Goal: Task Accomplishment & Management: Complete application form

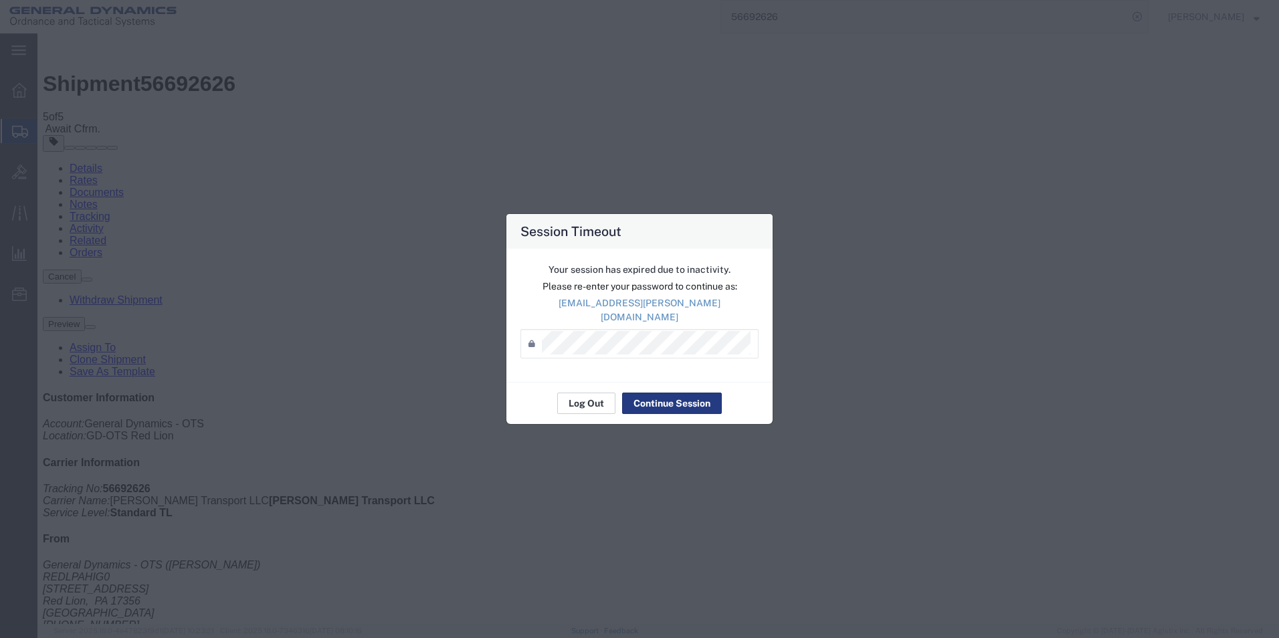
click at [575, 405] on button "Log Out" at bounding box center [586, 403] width 58 height 21
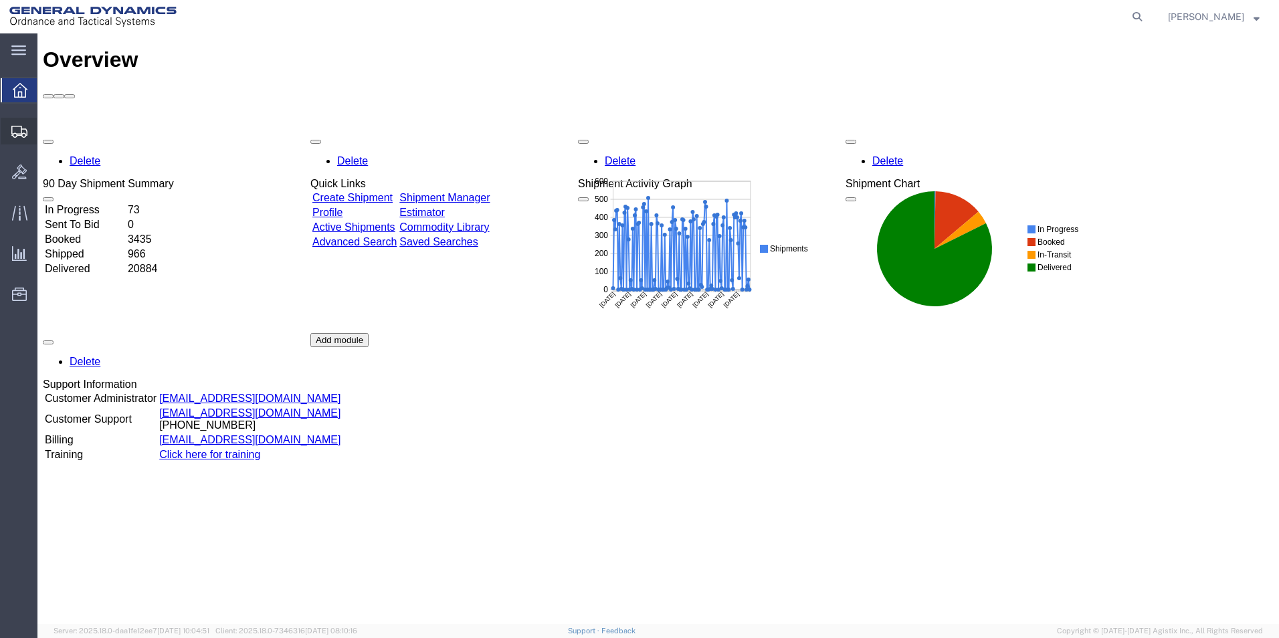
click at [0, 0] on span "Create Shipment" at bounding box center [0, 0] width 0 height 0
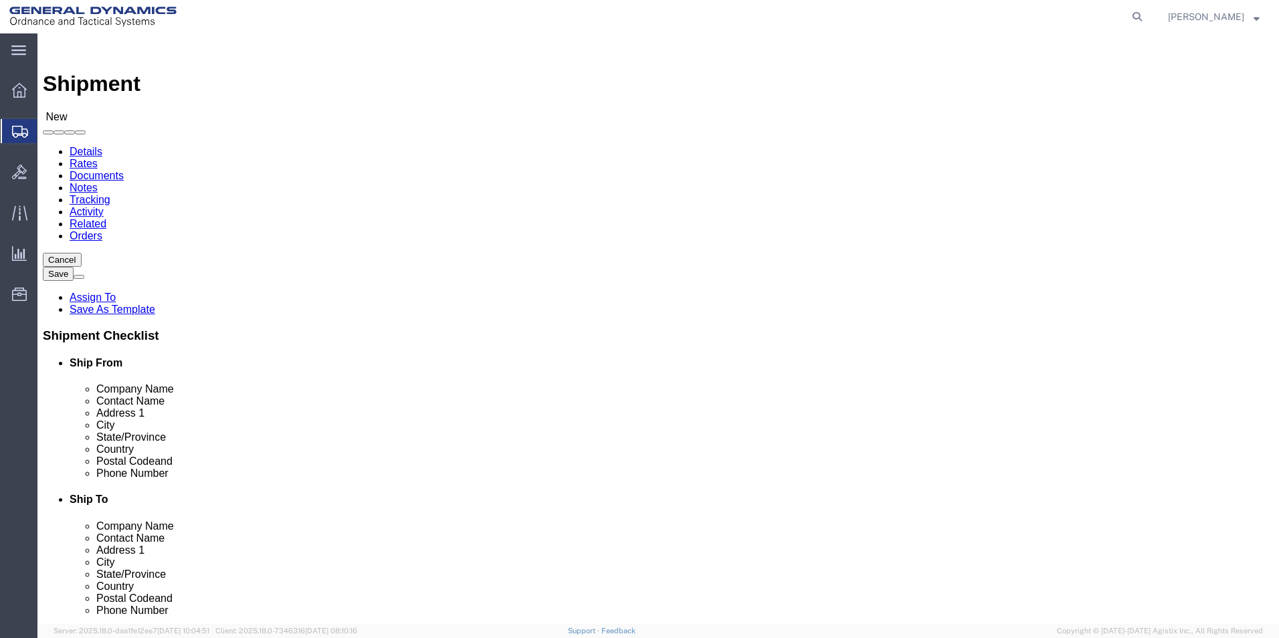
select select
select select "310"
select select "PA"
click input "text"
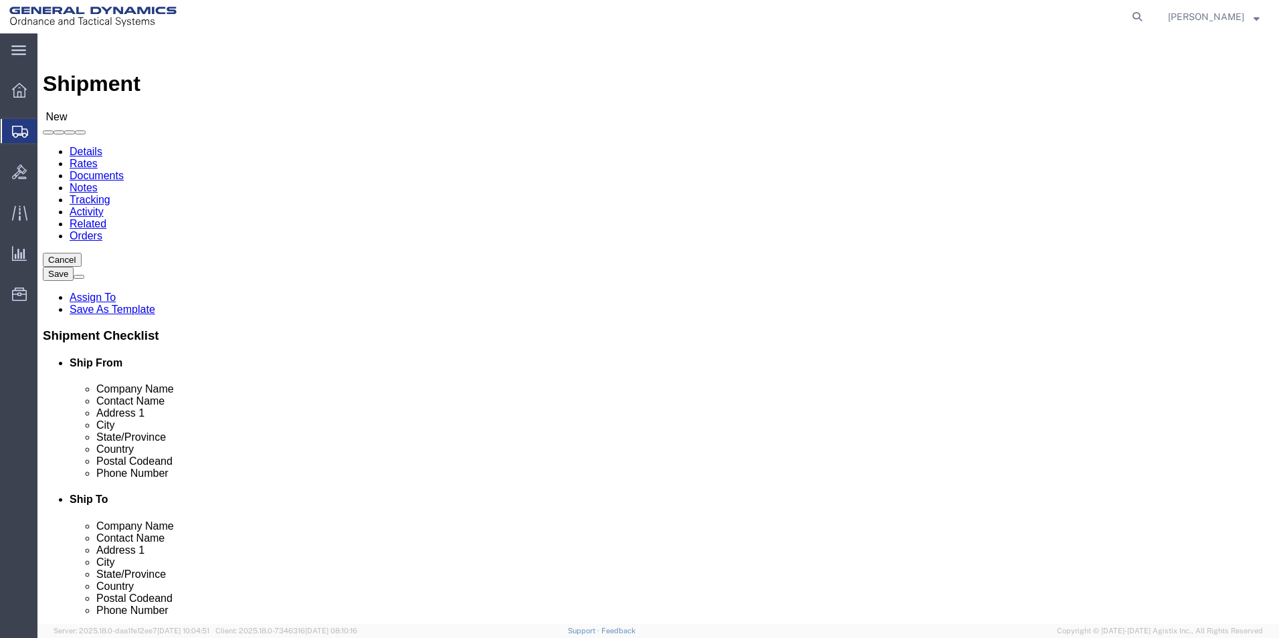
type input "[PERSON_NAME]"
type input "[STREET_ADDRESS]"
type input "Red Lion"
type input "17356"
type input "[PHONE_NUMBER]"
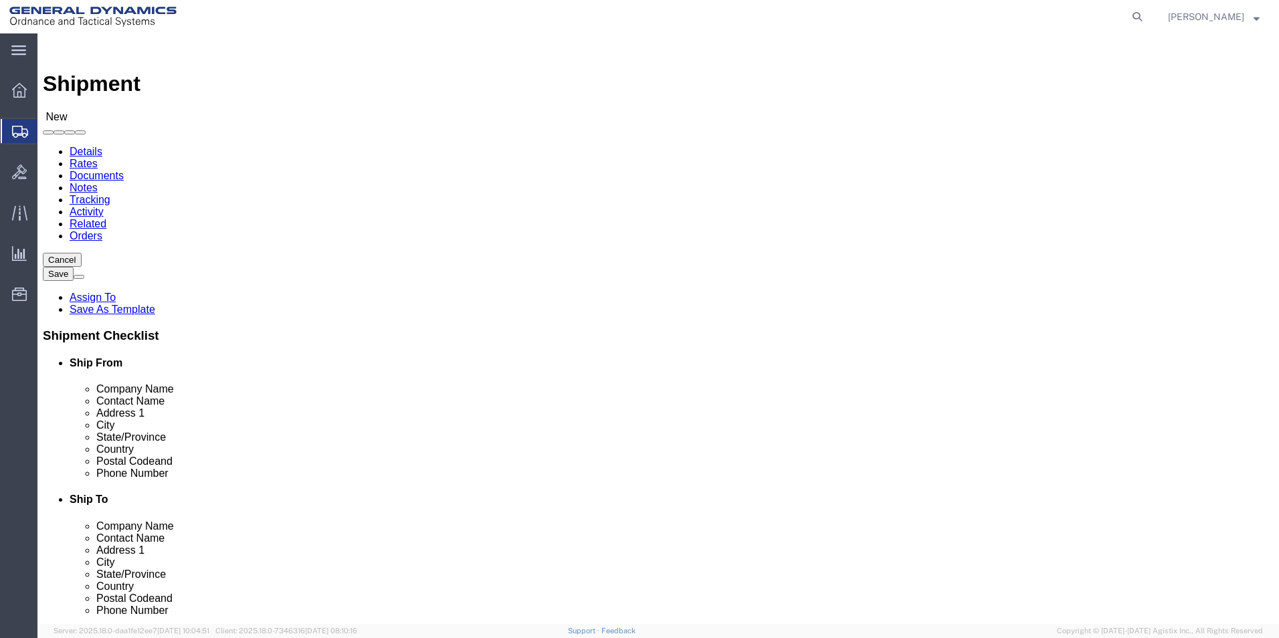
type input "[EMAIL_ADDRESS][PERSON_NAME][DOMAIN_NAME]"
click input "text"
type input "GD-OTS"
type input "MARIOIN"
type input "[STREET_ADDRESS][PERSON_NAME]"
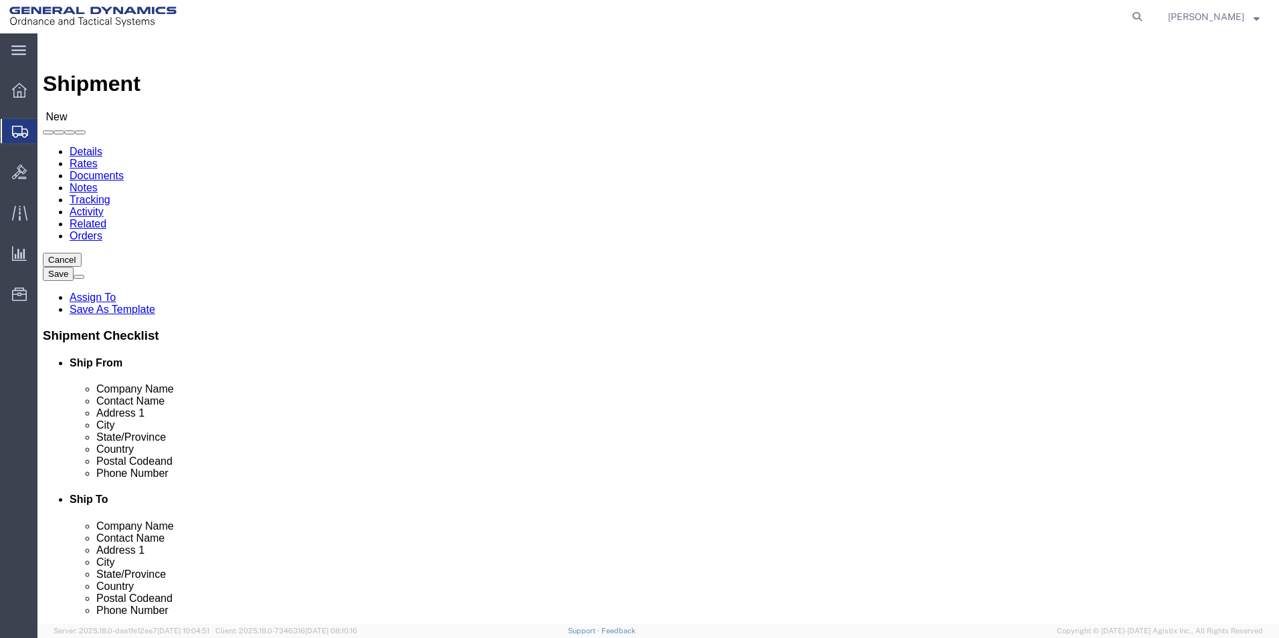
type input "[PERSON_NAME]"
type input "62959"
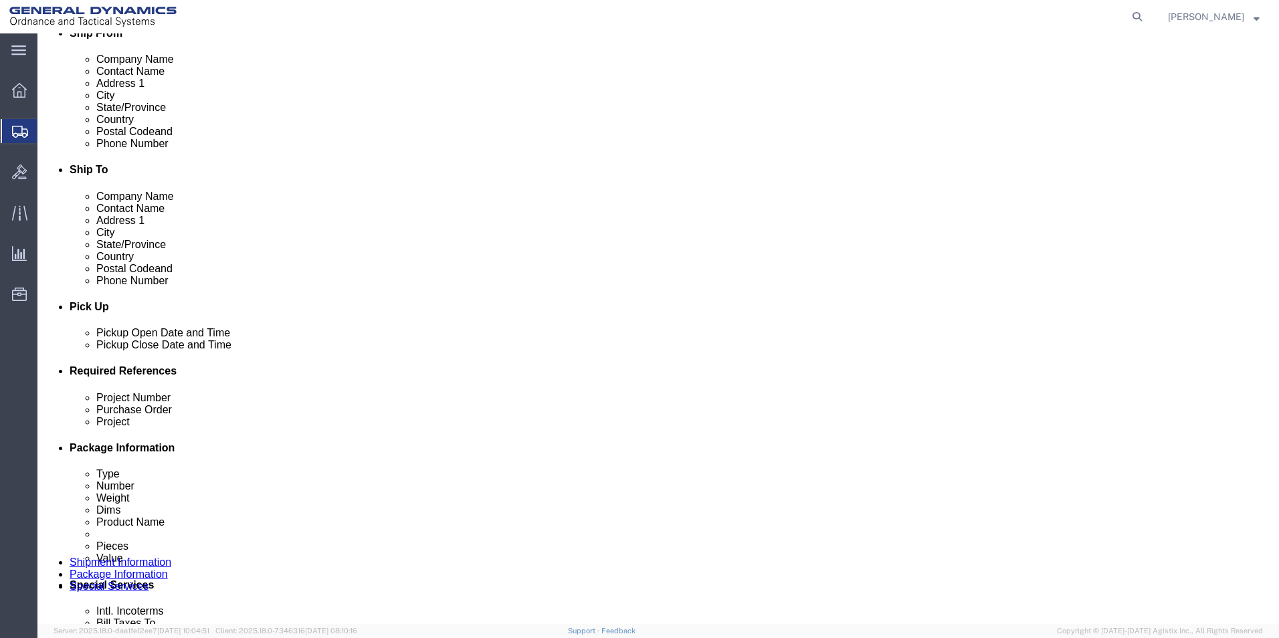
scroll to position [334, 0]
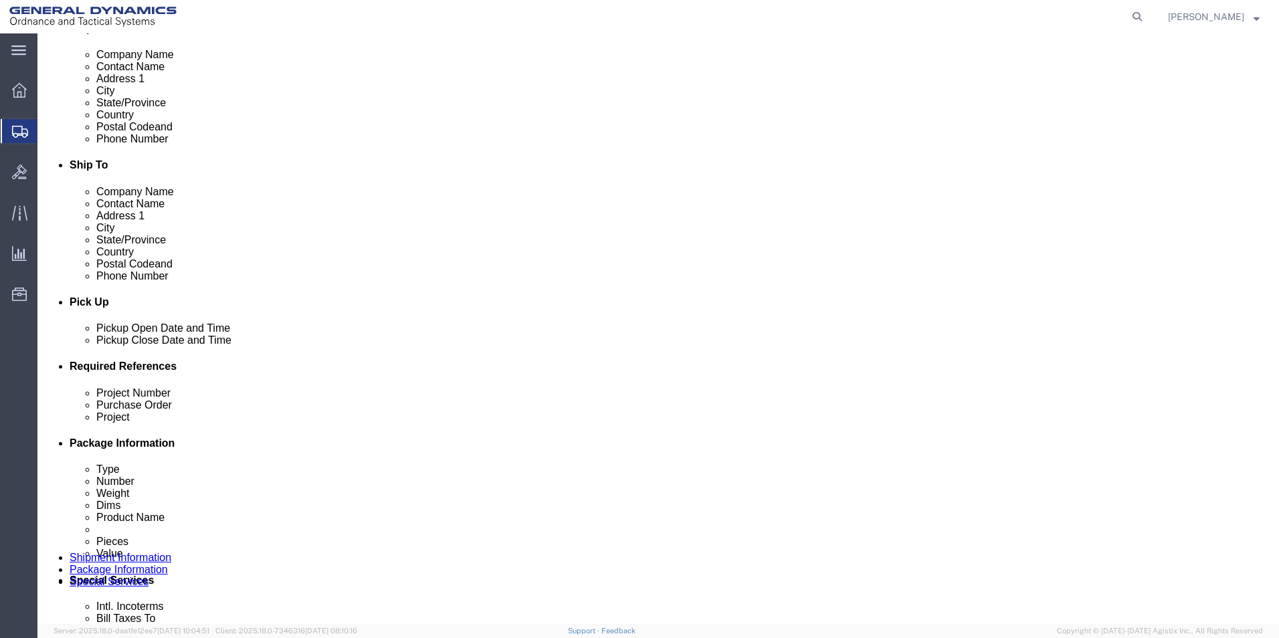
type input "[PHONE_NUMBER]"
click div
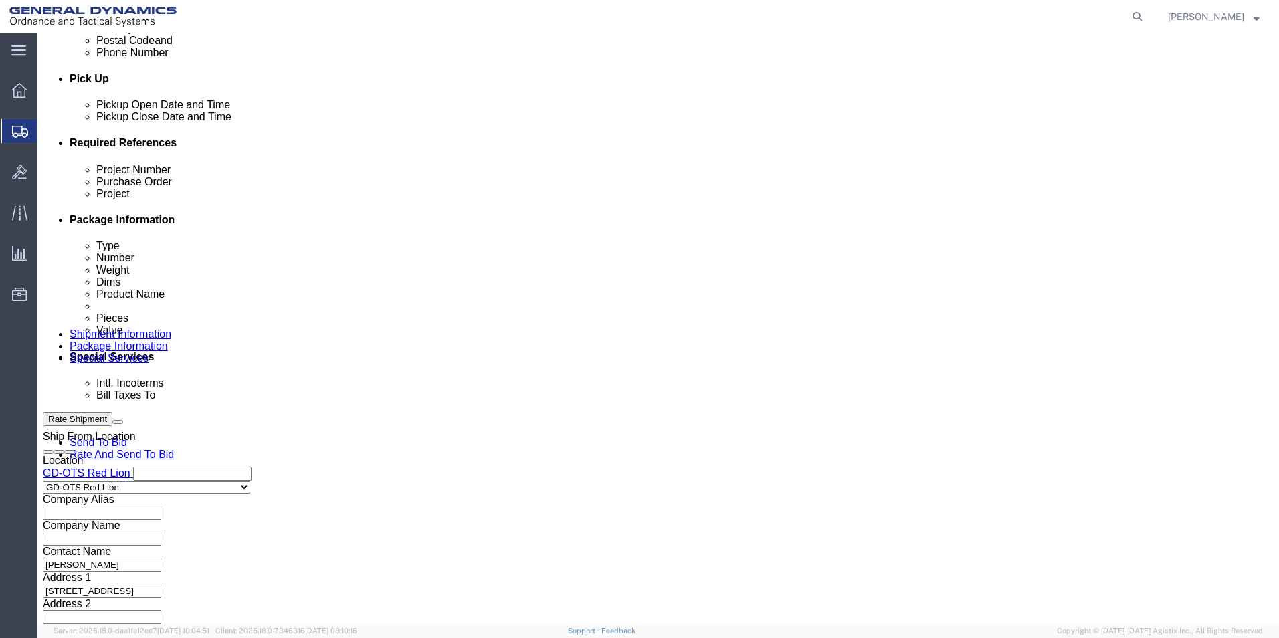
click button "Apply"
click input "text"
click label "Purchase Order"
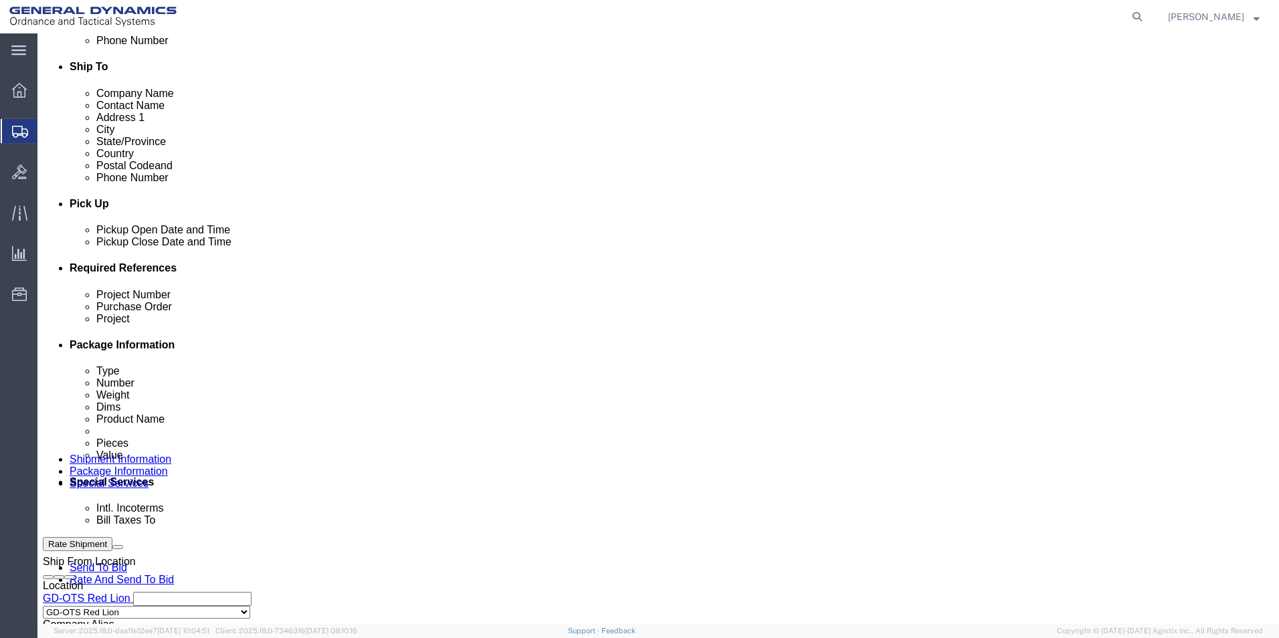
scroll to position [424, 0]
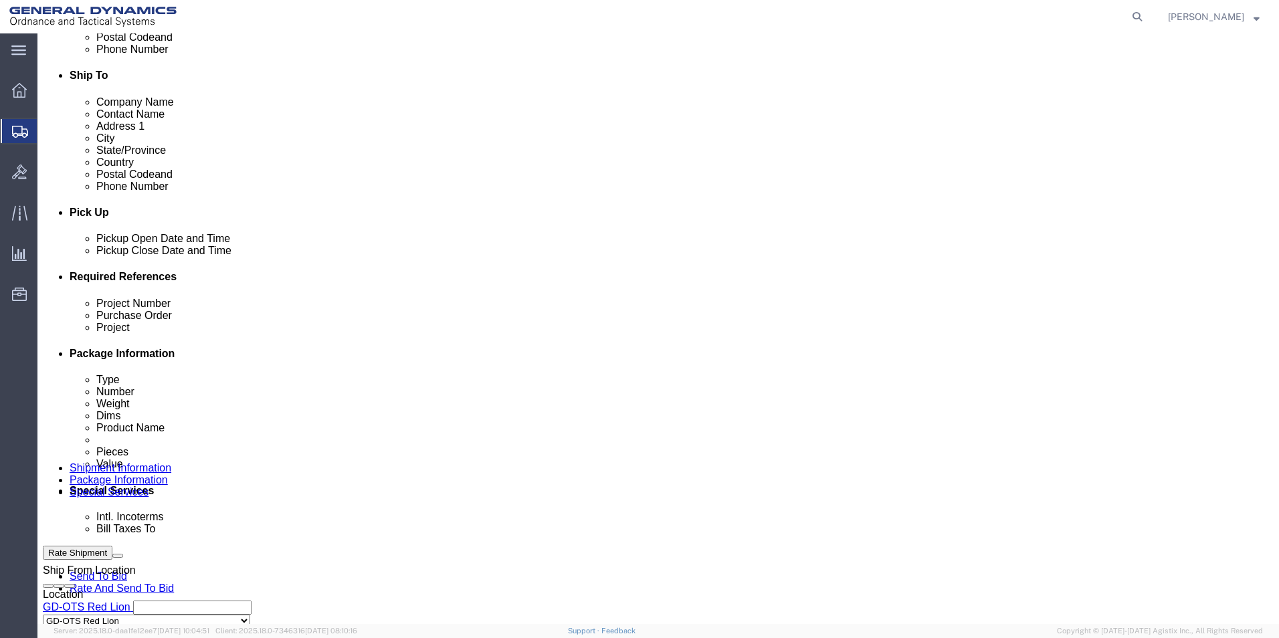
click input "text"
type input "30100305"
type input "28495"
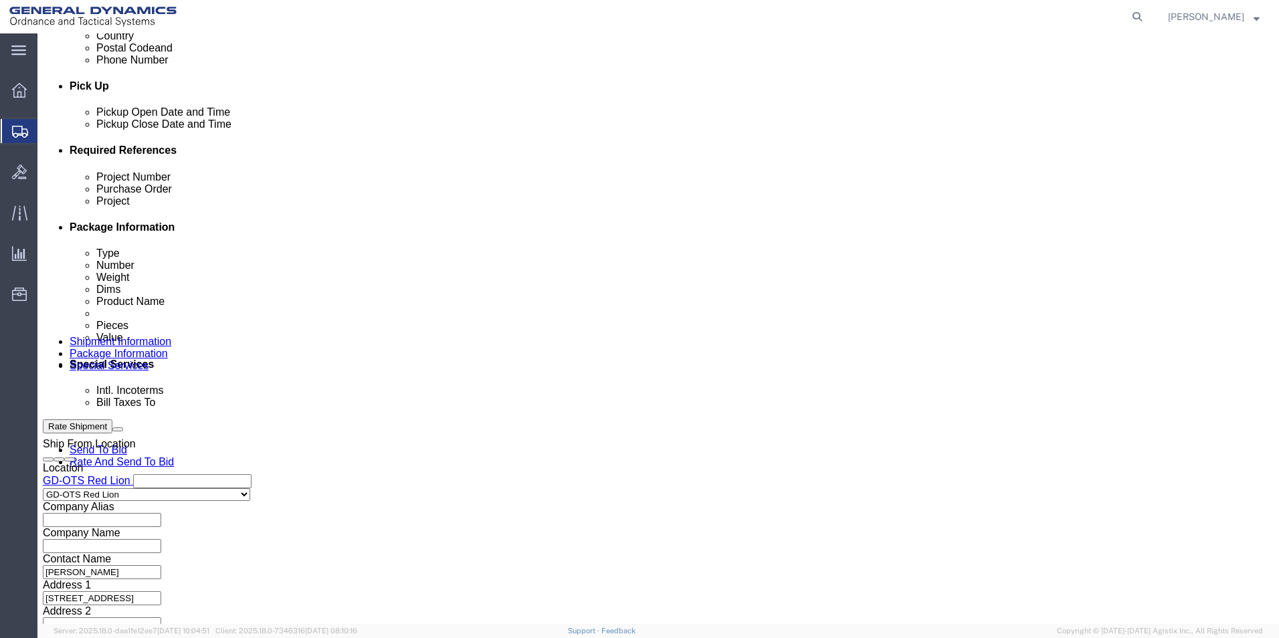
scroll to position [558, 0]
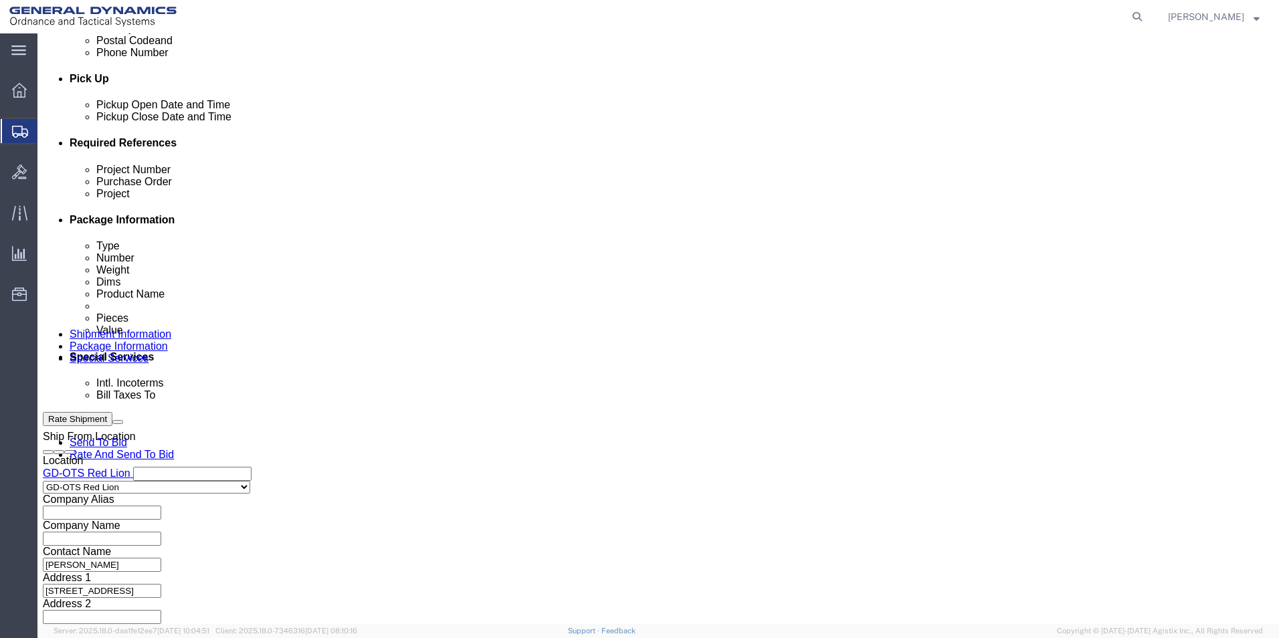
type input "1000"
click button "Continue"
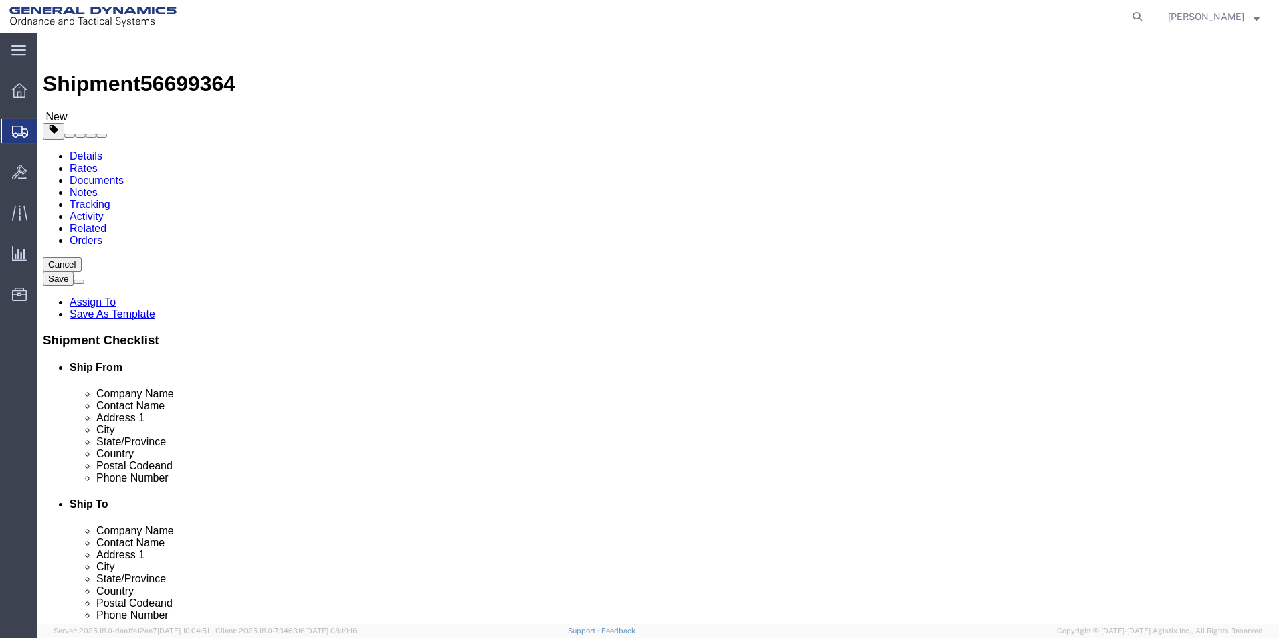
drag, startPoint x: 237, startPoint y: 236, endPoint x: 229, endPoint y: 242, distance: 10.0
click select "Select Bale(s) Basket(s) Bolt(s) Bottle(s) Buckets Bulk Bundle(s) Can(s) Cardbo…"
select select "SKID"
click select "Select Bale(s) Basket(s) Bolt(s) Bottle(s) Buckets Bulk Bundle(s) Can(s) Cardbo…"
drag, startPoint x: 193, startPoint y: 260, endPoint x: 9, endPoint y: 333, distance: 198.5
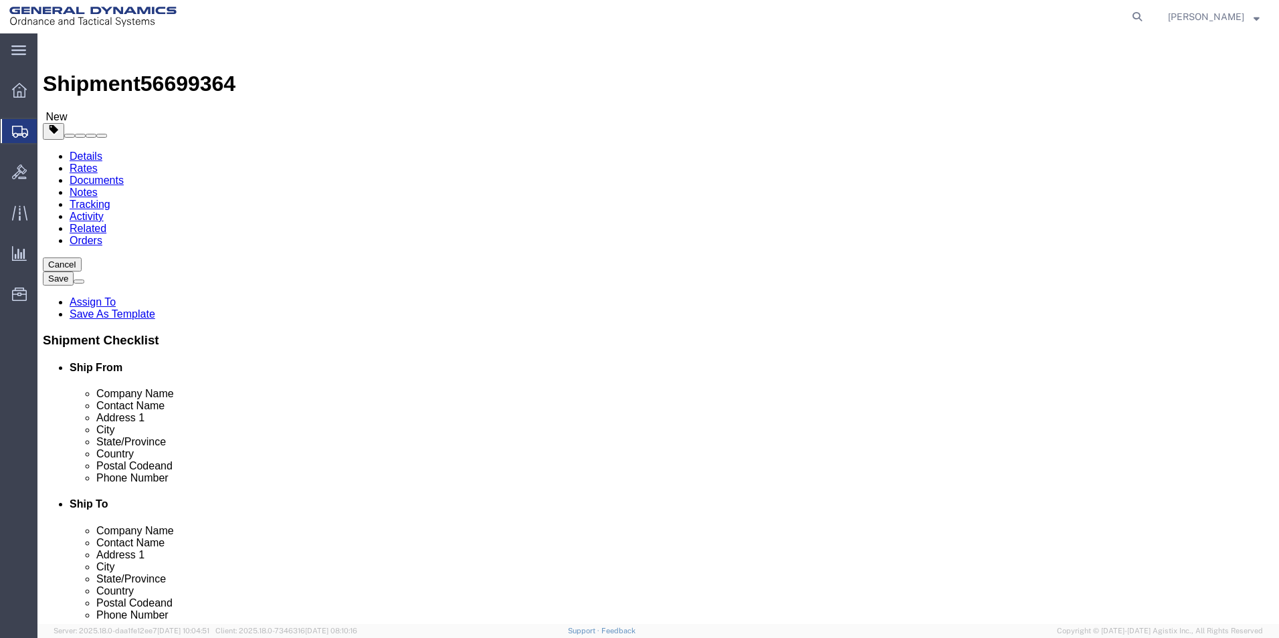
click input "text"
type input "10"
drag, startPoint x: 176, startPoint y: 287, endPoint x: 163, endPoint y: 297, distance: 16.2
click div "1"
click input "text"
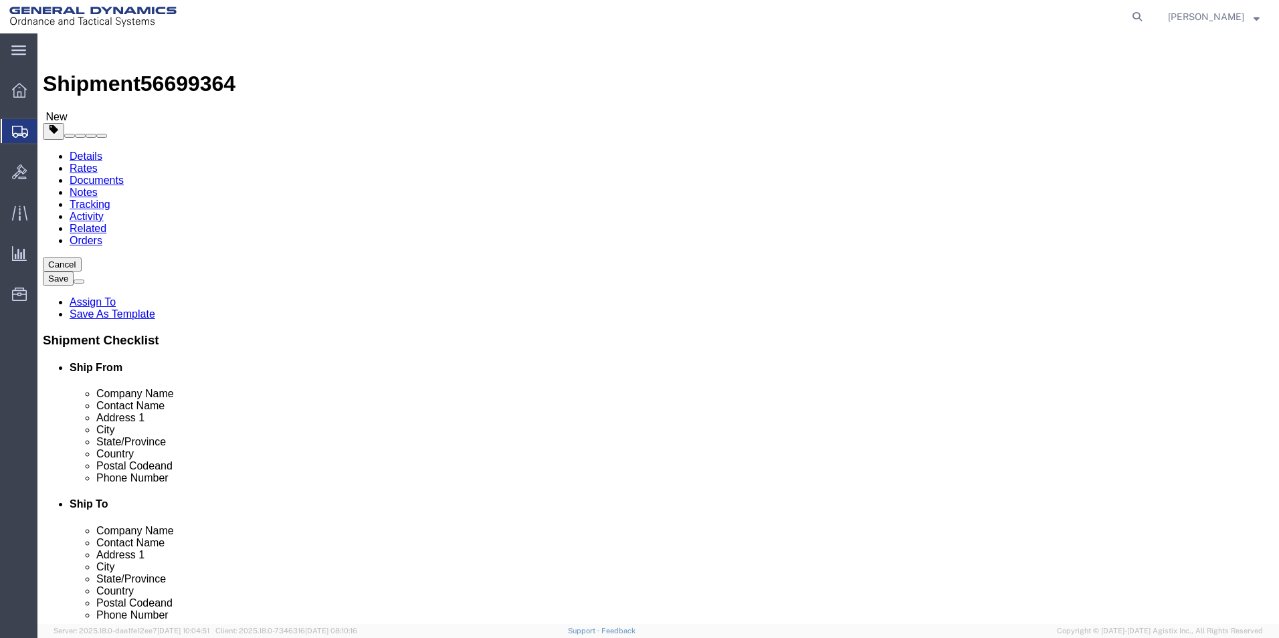
type input "33"
type input "43"
type input "15"
drag, startPoint x: 229, startPoint y: 333, endPoint x: 164, endPoint y: 336, distance: 65.6
click div "Weight 0.00 Select kgs lbs Ship. t°"
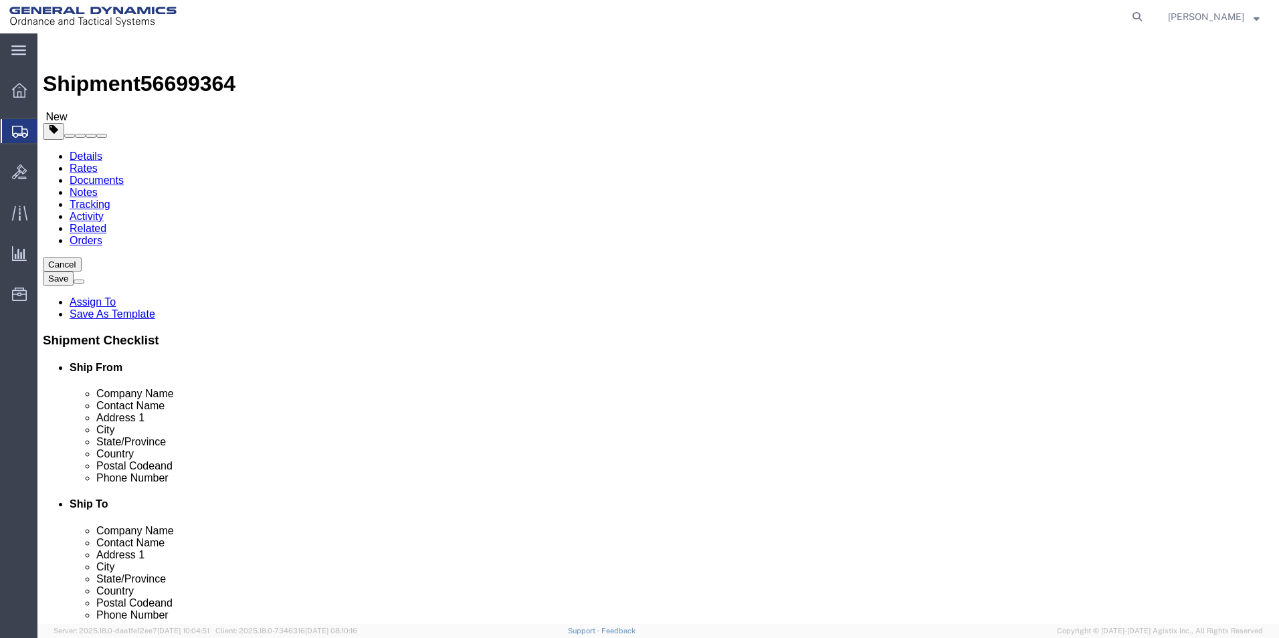
type input "70"
click link "Add Content"
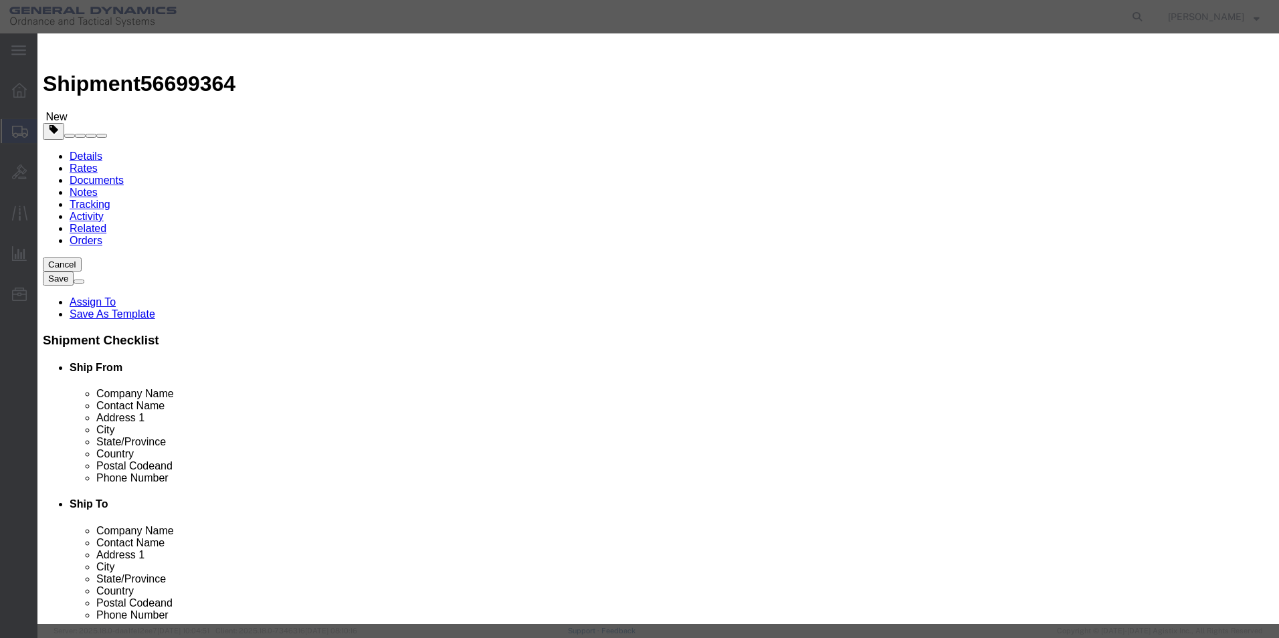
click input "text"
type input "43010133"
type input "10"
type input "1"
select select "USD"
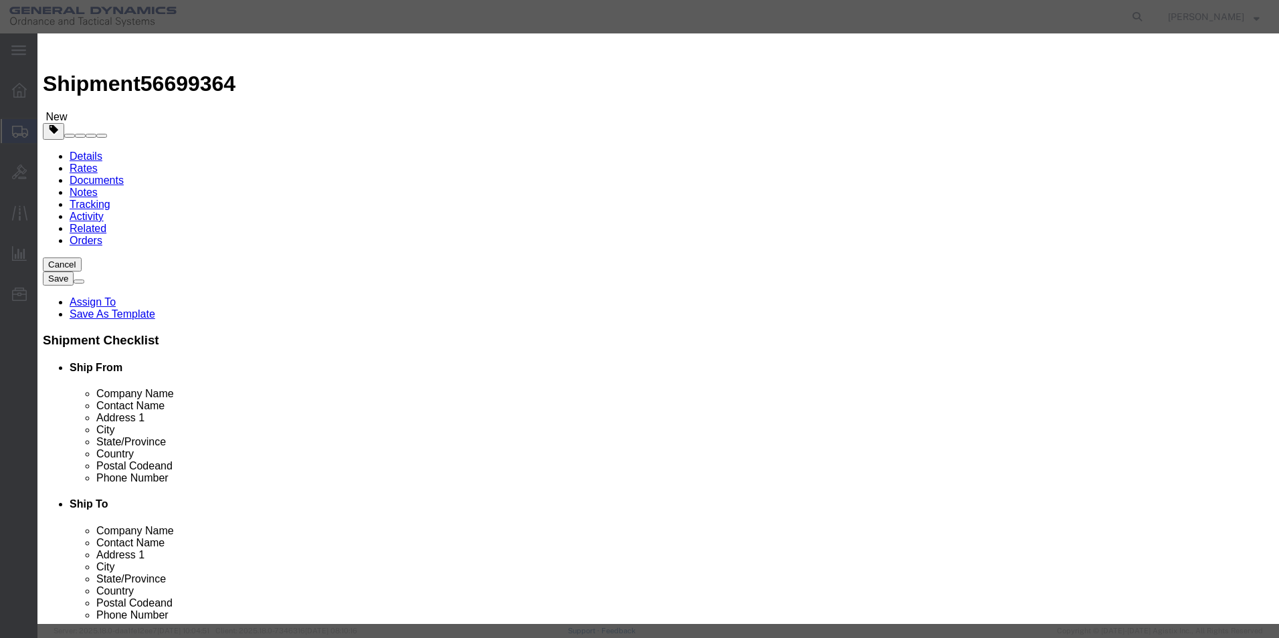
click div "Product Name 43010133 Pieces 10 Select Bag Barrels 100Board Feet Bottle Box Bli…"
drag, startPoint x: 429, startPoint y: 179, endPoint x: 429, endPoint y: 191, distance: 11.4
click select "Select 50 55 60 65 70 85 92.5 100 125 175 250 300 400"
select select "85"
click select "Select 50 55 60 65 70 85 92.5 100 125 175 250 300 400"
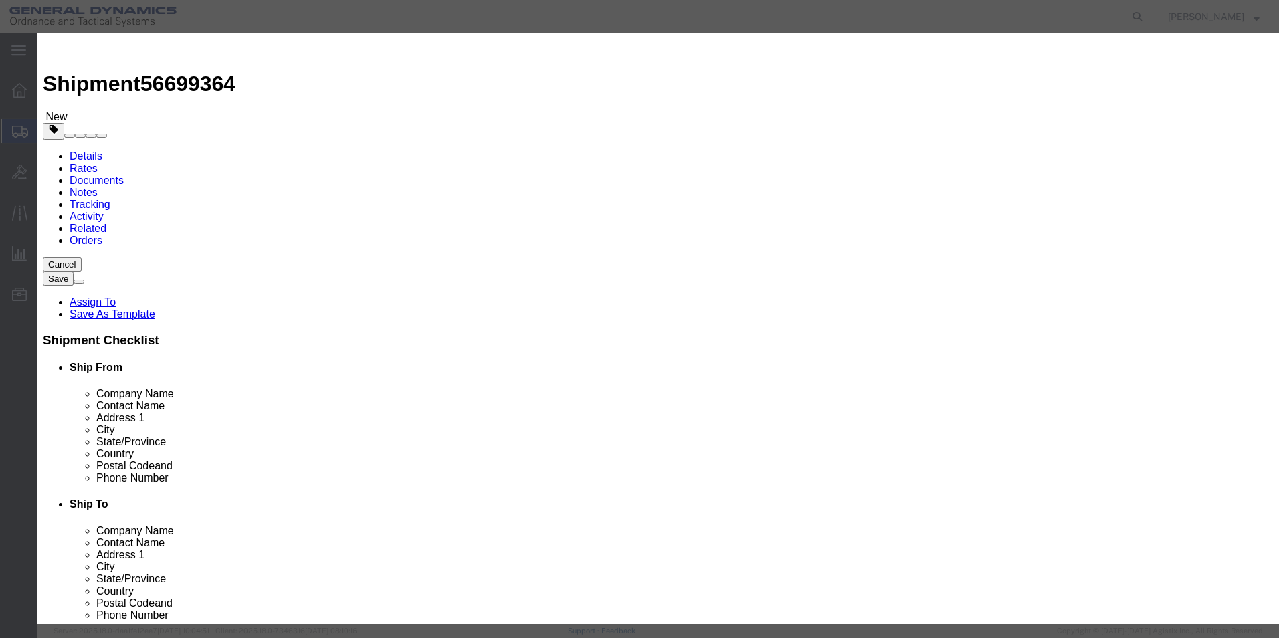
click button "Save & Close"
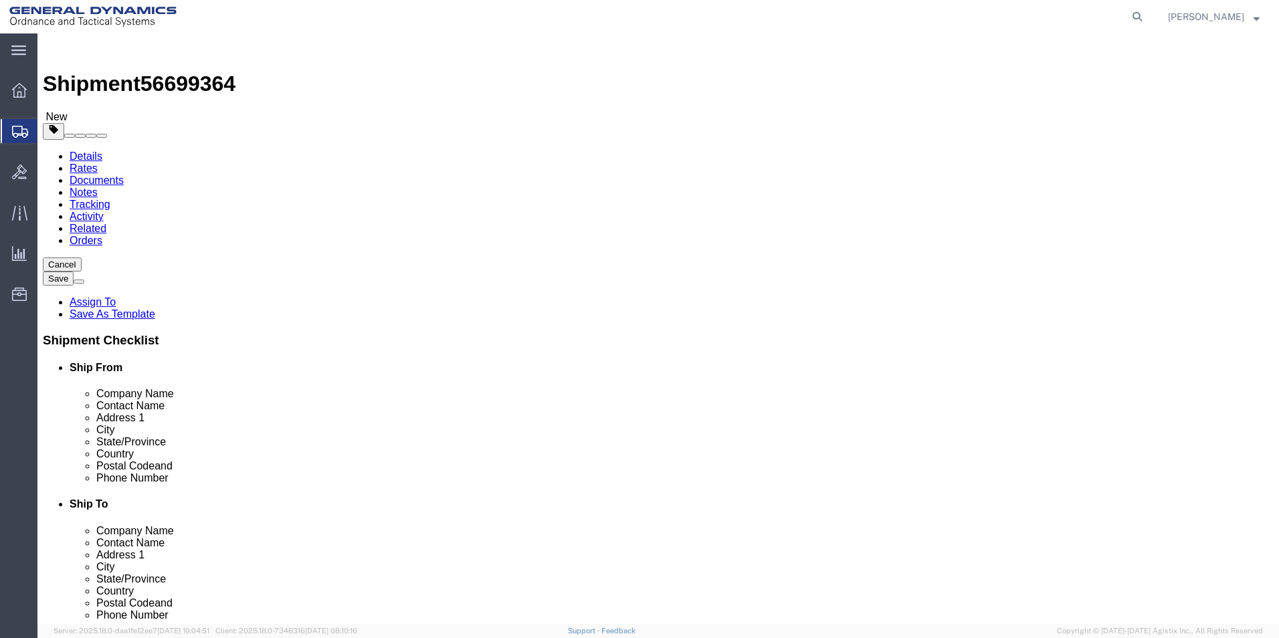
click input "10"
drag, startPoint x: 195, startPoint y: 261, endPoint x: 84, endPoint y: 298, distance: 117.2
click input "10"
type input "10"
drag, startPoint x: 802, startPoint y: 347, endPoint x: 801, endPoint y: 366, distance: 18.8
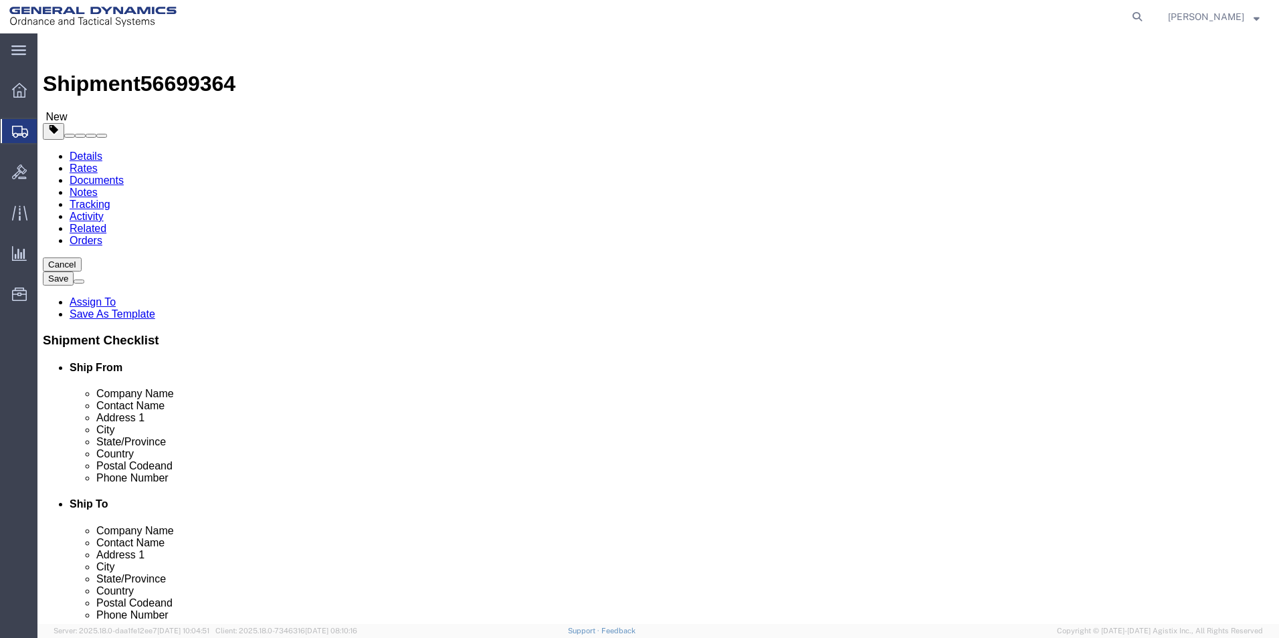
click div "1 x Skid(s) Package Type Select Bale(s) Basket(s) Bolt(s) Bottle(s) Buckets Bul…"
click button "Rate Shipment"
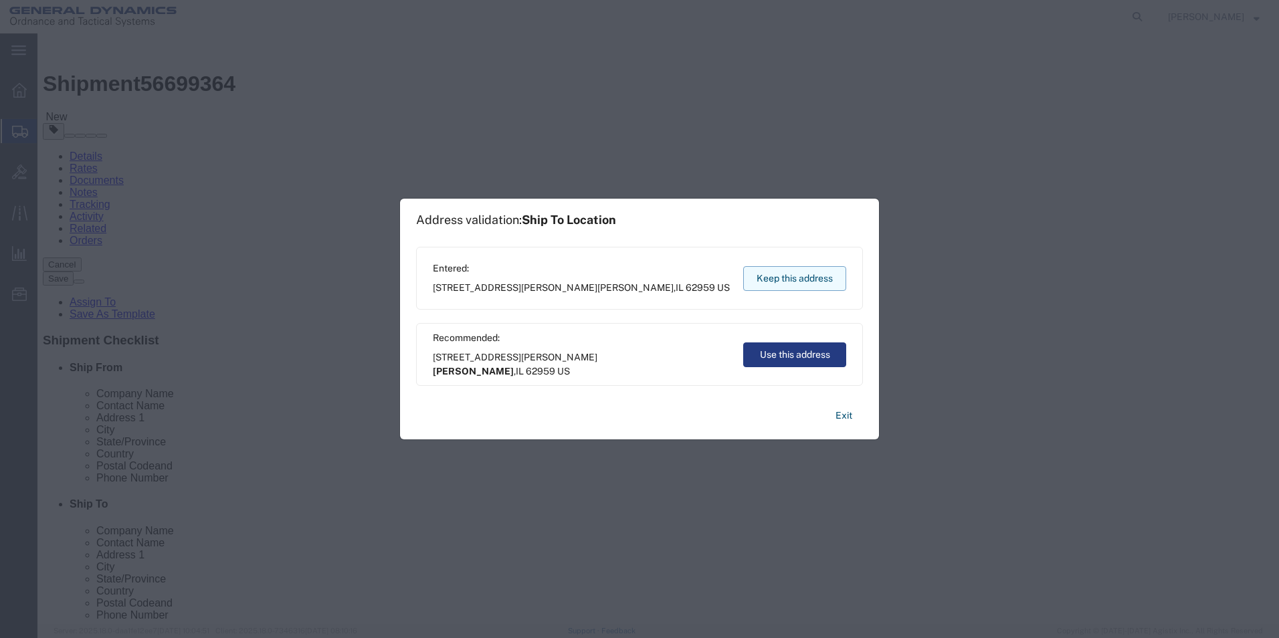
click at [802, 276] on button "Keep this address" at bounding box center [794, 278] width 103 height 25
